Goal: Information Seeking & Learning: Learn about a topic

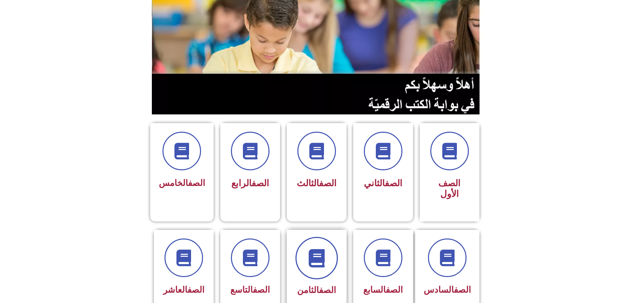
scroll to position [66, 0]
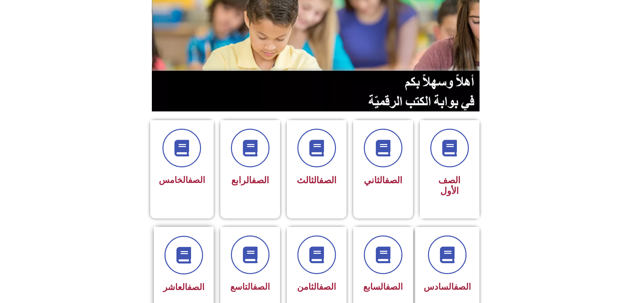
click at [171, 282] on span "الصف العاشر" at bounding box center [183, 287] width 41 height 10
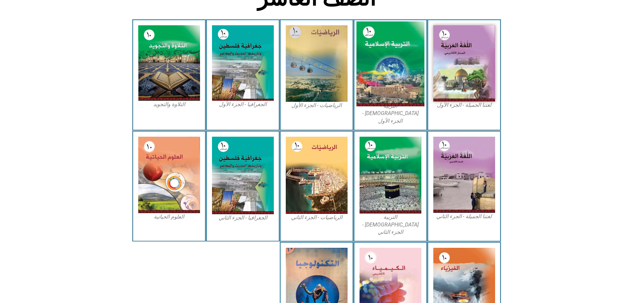
scroll to position [199, 0]
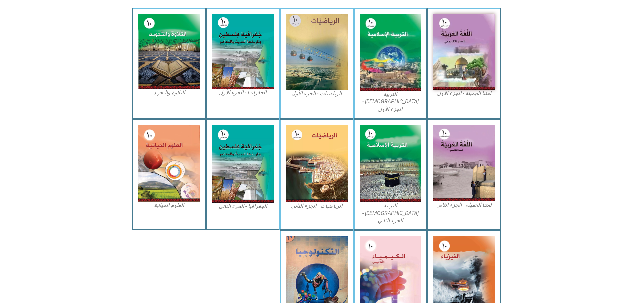
click at [305, 63] on div "الرياضيات - الجزء الأول​" at bounding box center [317, 63] width 74 height 111
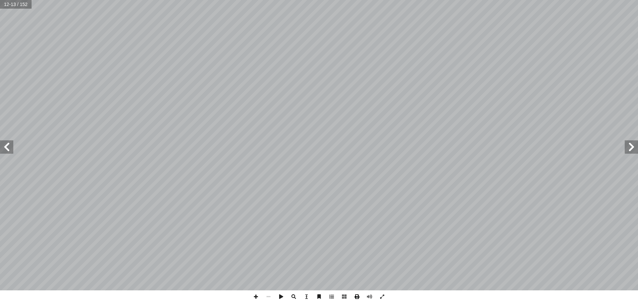
click at [357, 295] on span at bounding box center [356, 296] width 13 height 13
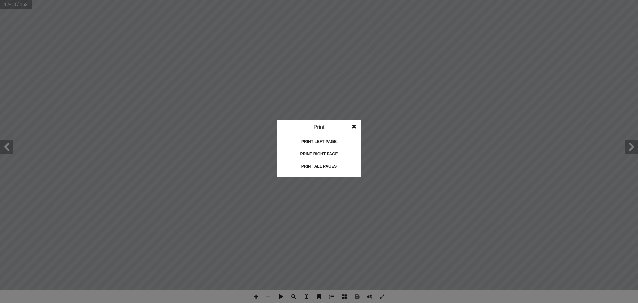
click at [322, 168] on div "Print all pages" at bounding box center [319, 166] width 66 height 11
click at [352, 126] on span at bounding box center [354, 126] width 12 height 13
